Goal: Obtain resource: Download file/media

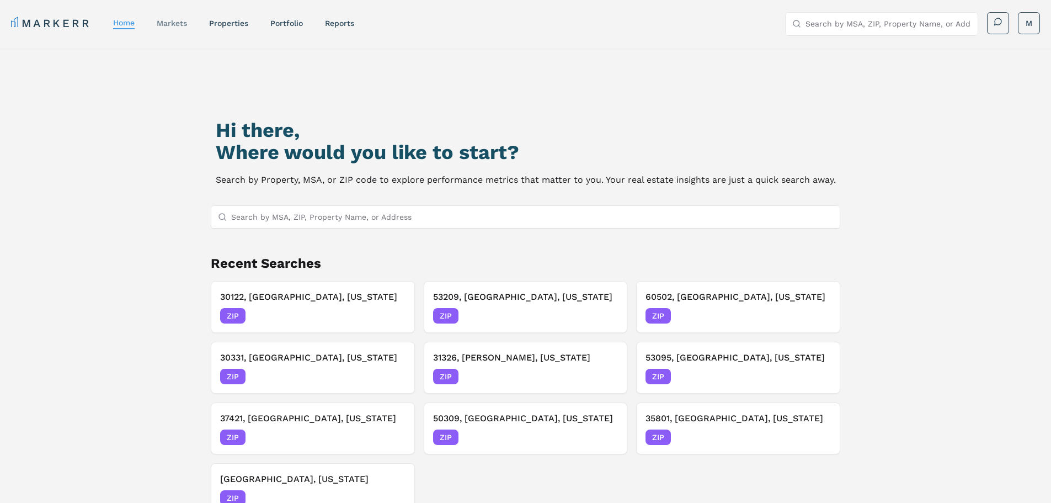
click at [173, 23] on link "markets" at bounding box center [172, 23] width 30 height 9
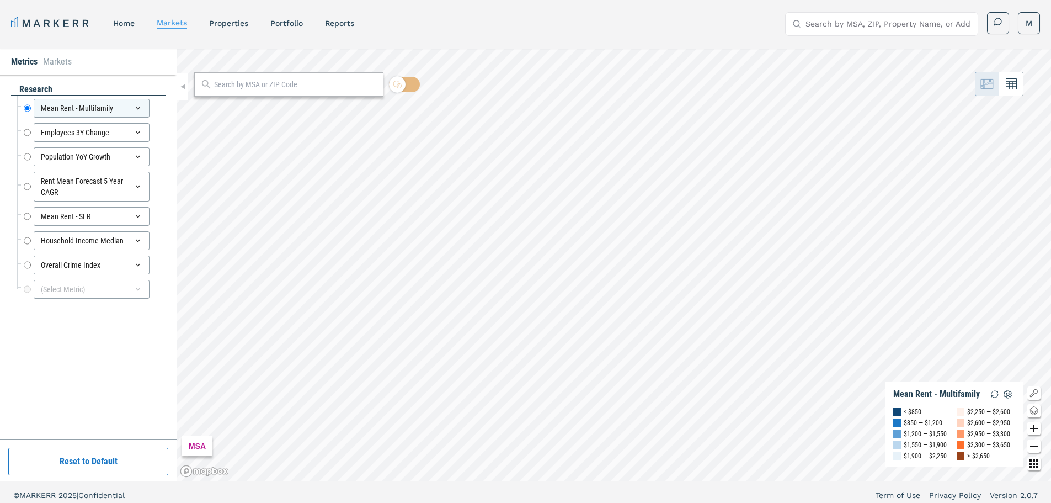
click at [266, 85] on input "text" at bounding box center [295, 85] width 163 height 12
type input "53217"
click at [364, 113] on span "ZIP" at bounding box center [364, 109] width 22 height 10
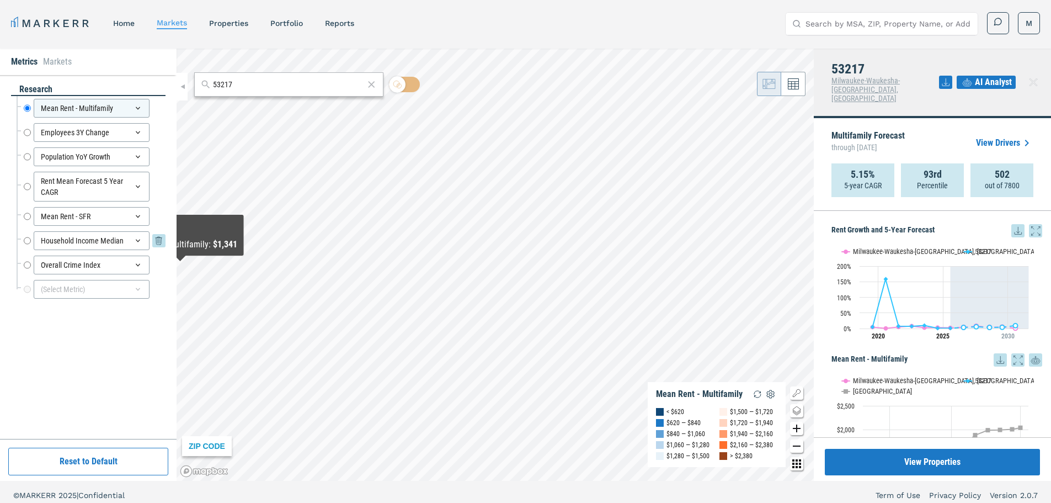
click at [29, 240] on input "Household Income Median" at bounding box center [27, 240] width 7 height 19
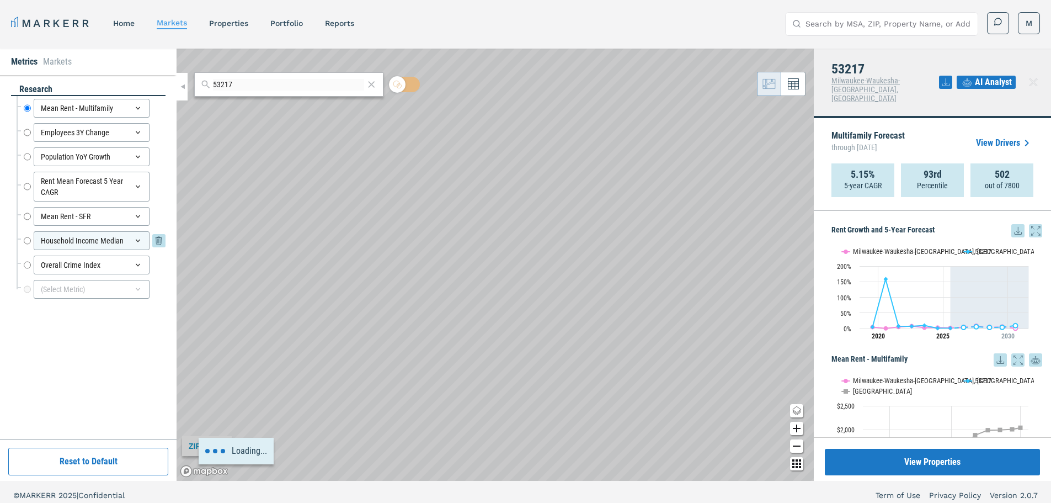
radio input "false"
radio input "true"
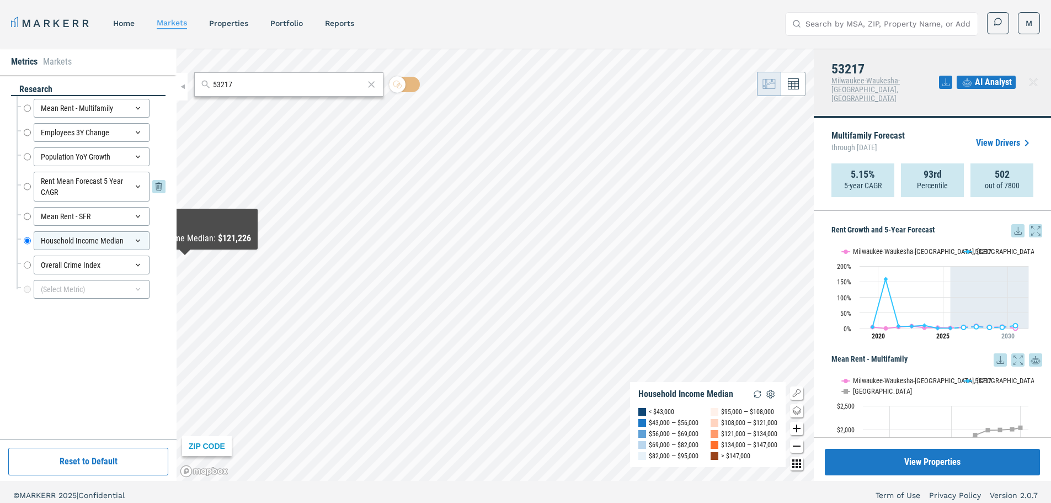
click at [28, 186] on input "Rent Mean Forecast 5 Year CAGR" at bounding box center [27, 187] width 7 height 30
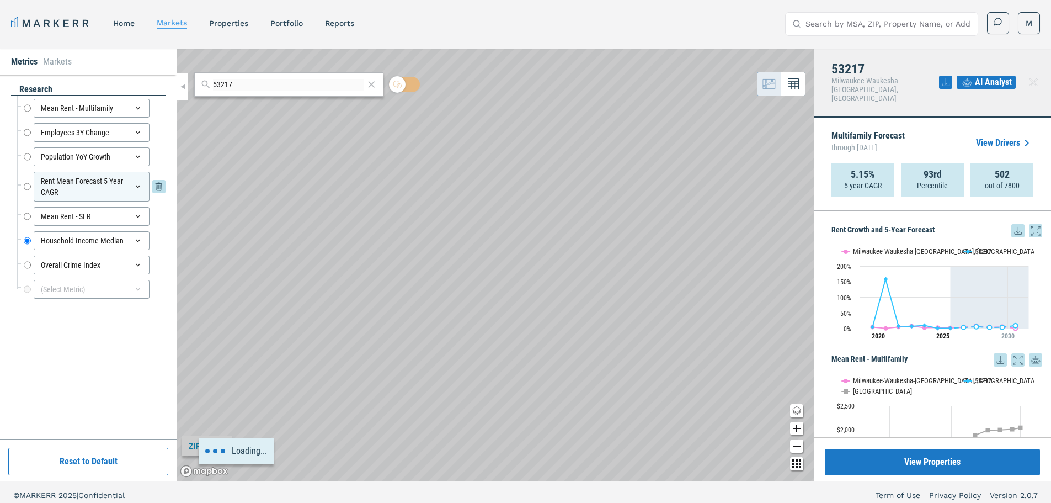
radio input "true"
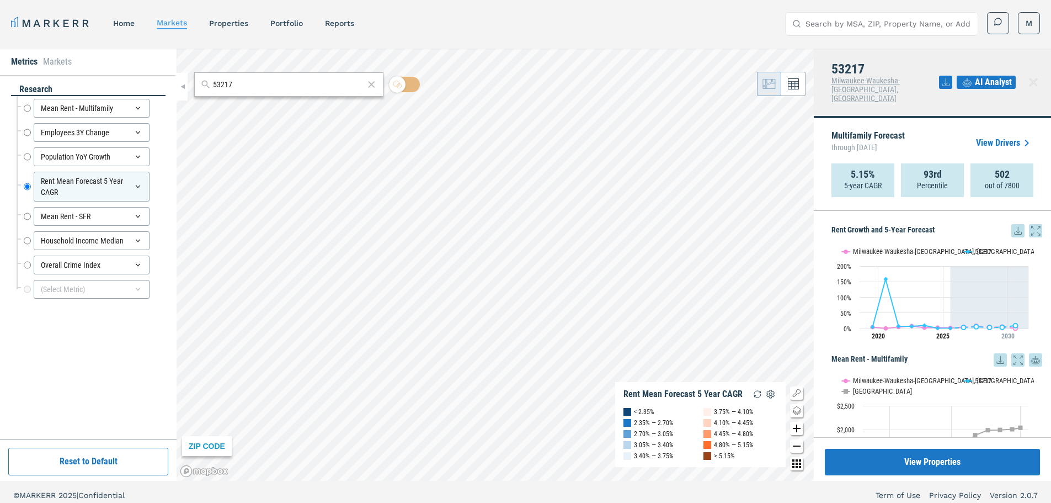
click at [1011, 224] on icon at bounding box center [1017, 230] width 13 height 13
click at [968, 298] on div "Download as XLS" at bounding box center [969, 293] width 63 height 11
